Goal: Task Accomplishment & Management: Manage account settings

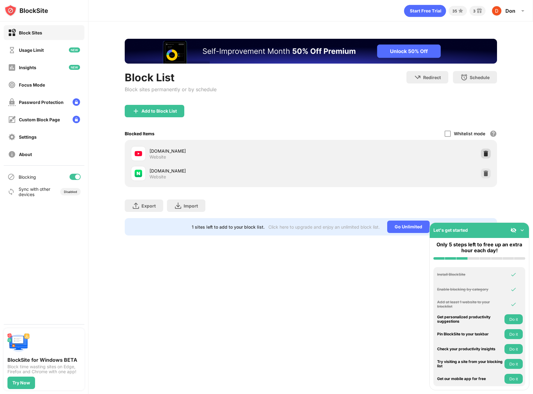
click at [488, 156] on img at bounding box center [486, 153] width 6 height 6
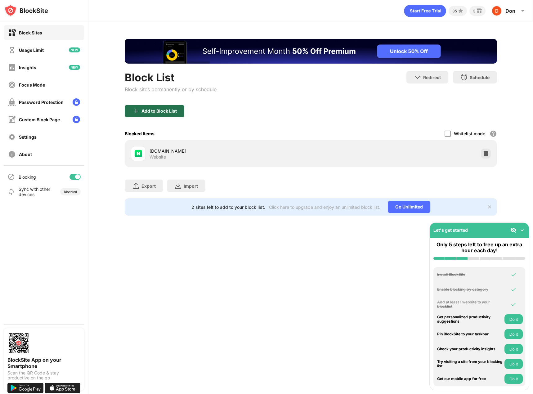
click at [166, 114] on div "Add to Block List" at bounding box center [155, 111] width 60 height 12
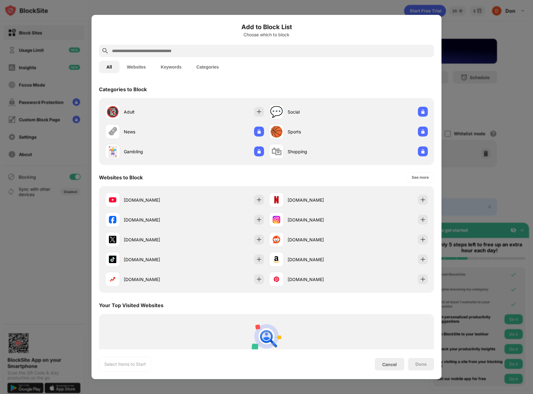
click at [265, 52] on input "text" at bounding box center [271, 50] width 320 height 7
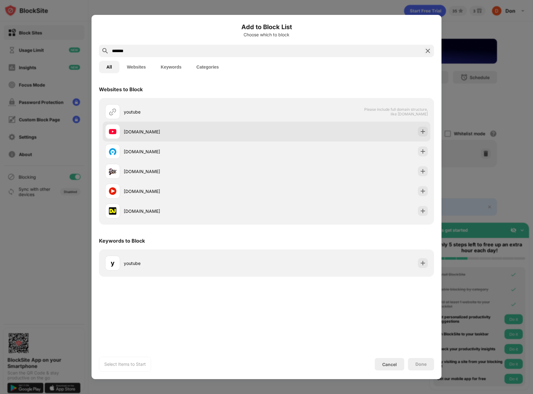
type input "*******"
click at [240, 132] on div "[DOMAIN_NAME]" at bounding box center [195, 131] width 143 height 7
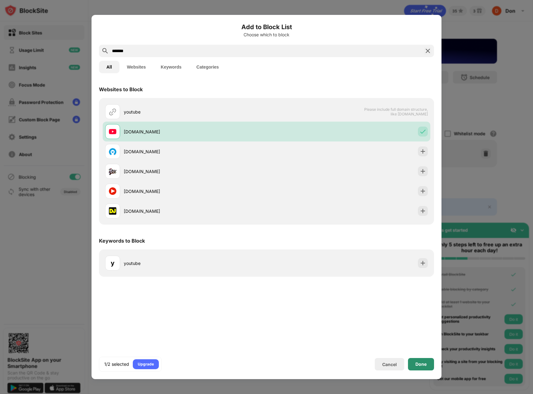
click at [414, 366] on div "Done" at bounding box center [421, 364] width 26 height 12
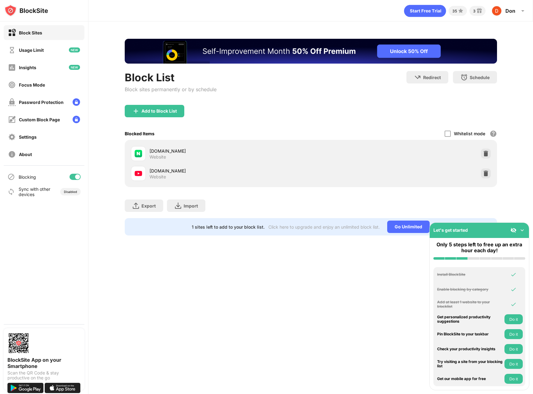
click at [353, 340] on div "35 3 [PERSON_NAME] View Account Insights Premium Rewards Settings Support Log O…" at bounding box center [310, 197] width 445 height 394
